Goal: Navigation & Orientation: Find specific page/section

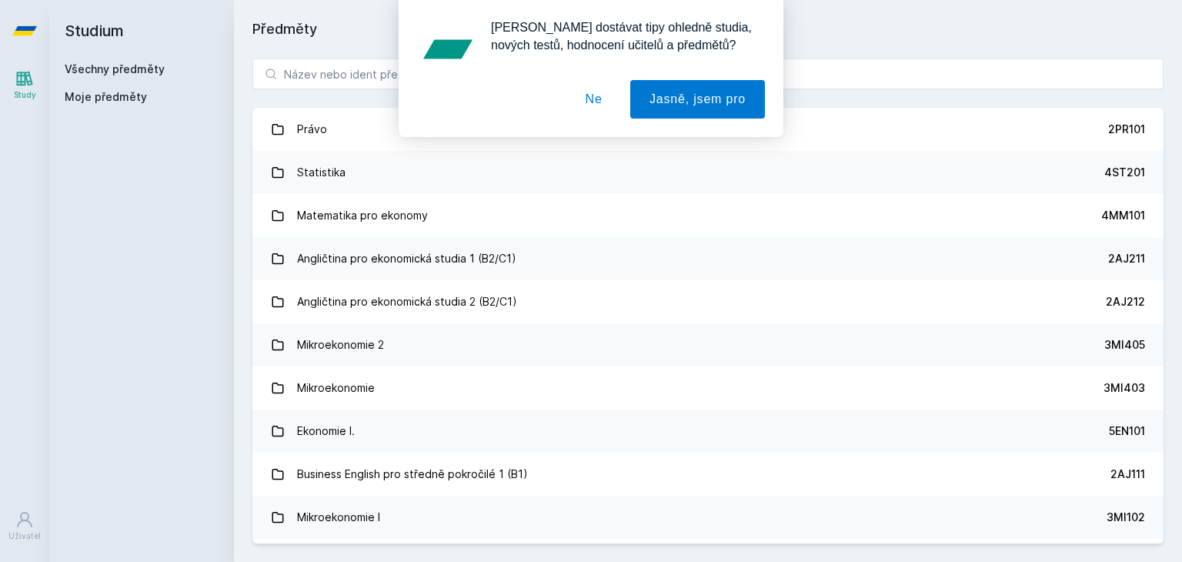
click at [585, 98] on button "Ne" at bounding box center [593, 99] width 55 height 38
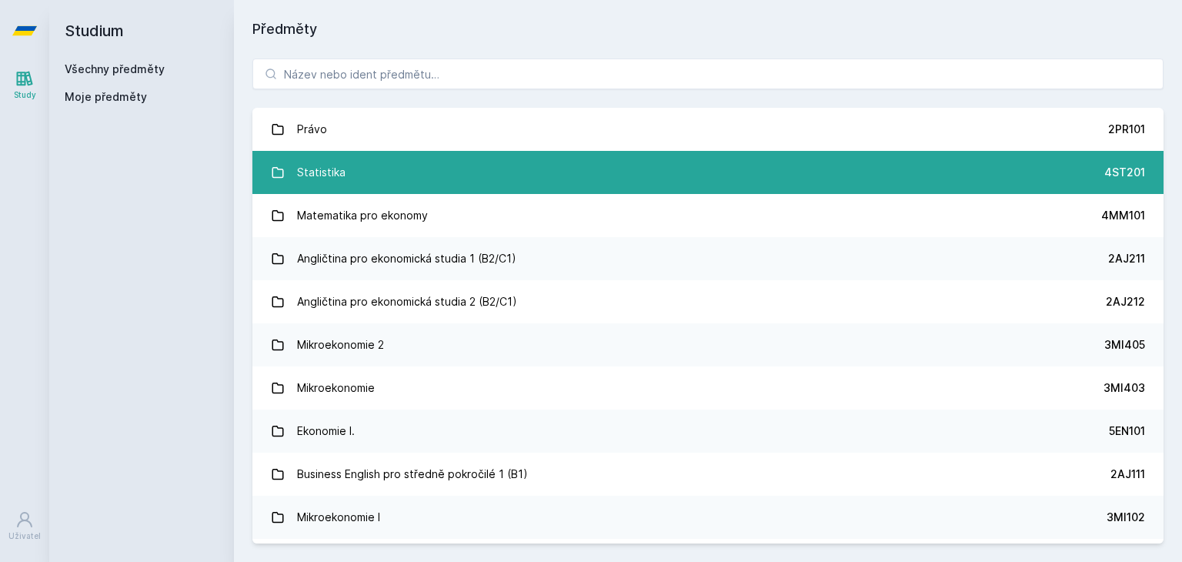
click at [462, 165] on link "Statistika 4ST201" at bounding box center [707, 172] width 911 height 43
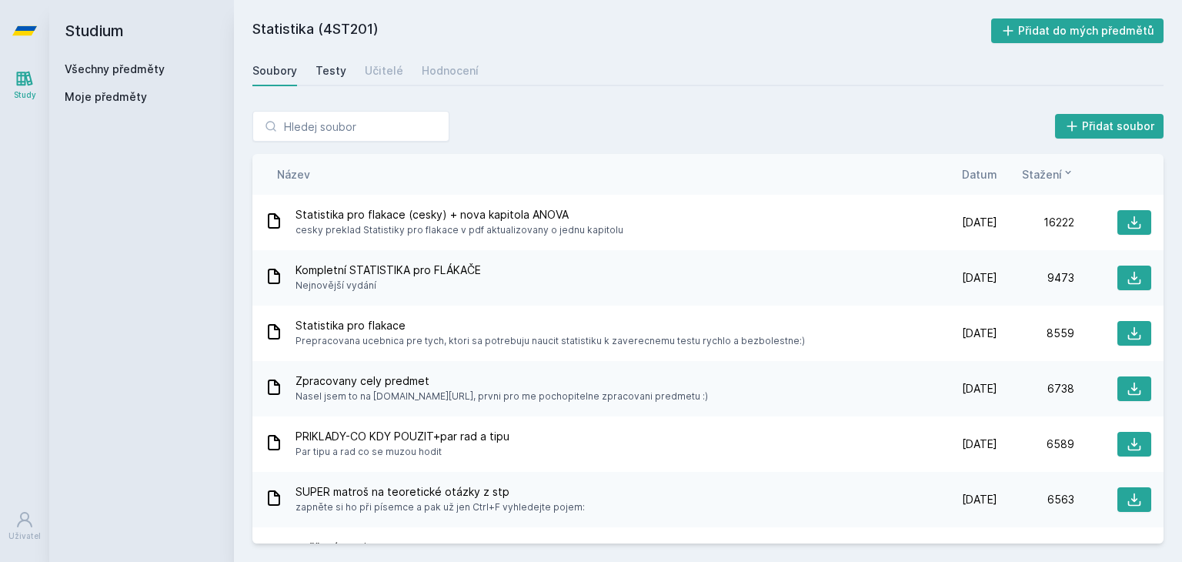
click at [338, 68] on div "Testy" at bounding box center [330, 70] width 31 height 15
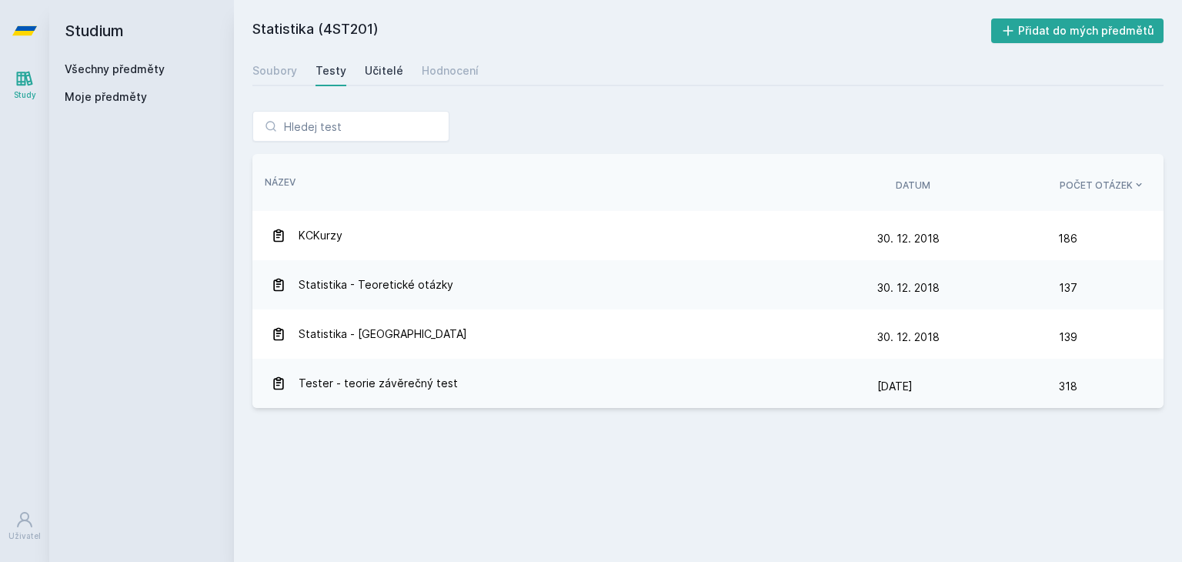
click at [375, 71] on div "Učitelé" at bounding box center [384, 70] width 38 height 15
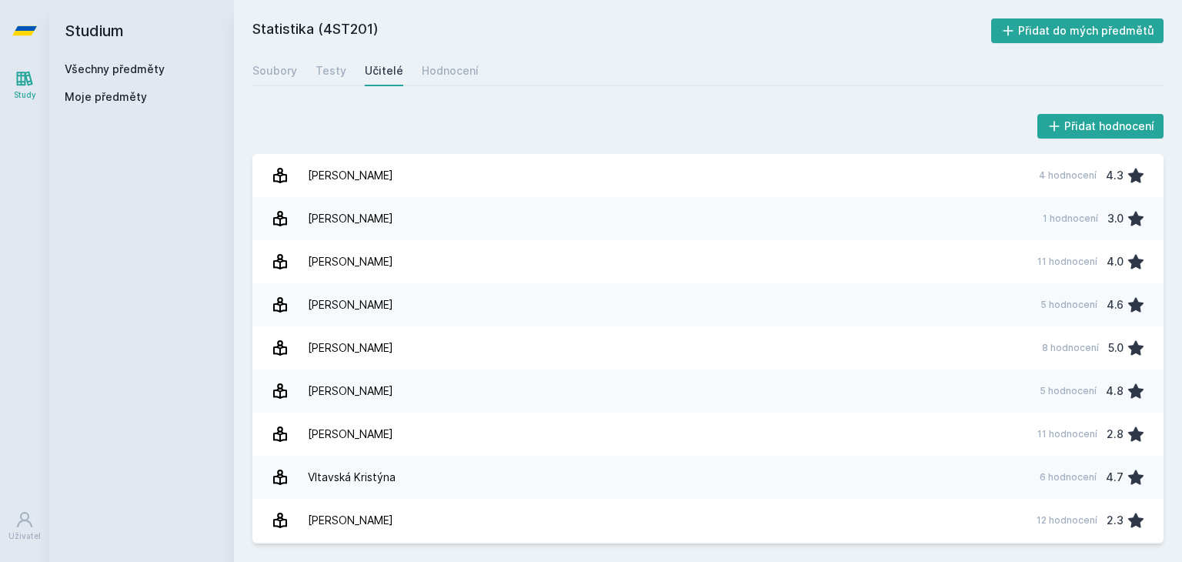
scroll to position [2841, 0]
